Goal: Use online tool/utility: Utilize a website feature to perform a specific function

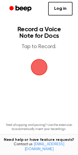
click at [41, 64] on span "button" at bounding box center [39, 67] width 22 height 22
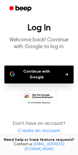
scroll to position [11, 0]
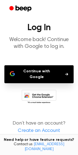
click at [40, 71] on button "Continue with Google" at bounding box center [38, 74] width 69 height 18
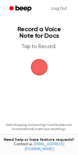
click at [39, 67] on span "button" at bounding box center [39, 67] width 31 height 31
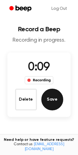
click at [49, 101] on button "Save" at bounding box center [52, 100] width 22 height 22
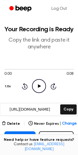
click at [40, 87] on icon at bounding box center [39, 87] width 3 height 4
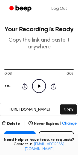
click at [40, 87] on icon at bounding box center [39, 87] width 3 height 4
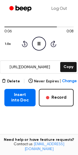
scroll to position [46, 0]
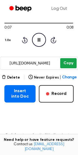
click at [65, 64] on button "Copy" at bounding box center [68, 63] width 16 height 10
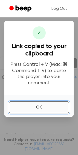
click at [57, 105] on button "OK" at bounding box center [39, 108] width 60 height 12
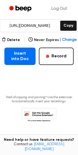
scroll to position [0, 0]
